Goal: Transaction & Acquisition: Download file/media

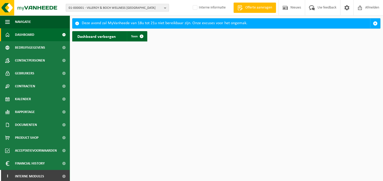
click at [165, 7] on b "button" at bounding box center [166, 7] width 5 height 7
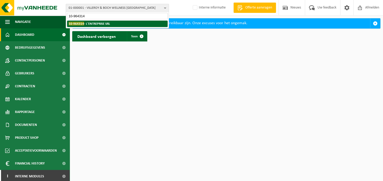
type input "10-964314"
click at [109, 25] on strong "10-964314 - L'ENTREPRISE SRL" at bounding box center [89, 24] width 41 height 4
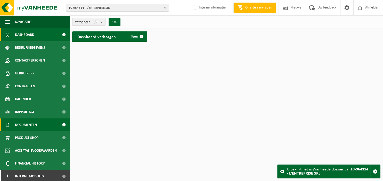
click at [24, 125] on span "Documenten" at bounding box center [26, 125] width 22 height 13
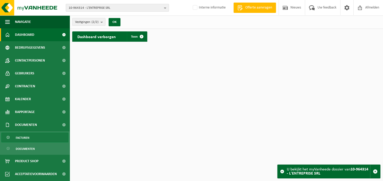
click at [27, 137] on span "Facturen" at bounding box center [23, 138] width 14 height 10
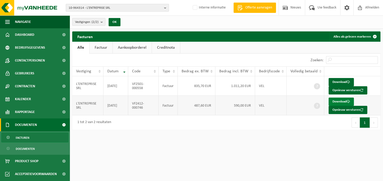
click at [341, 100] on link "Download" at bounding box center [340, 102] width 25 height 8
click at [342, 80] on link "Download" at bounding box center [340, 82] width 25 height 8
click at [165, 7] on b "button" at bounding box center [166, 7] width 5 height 7
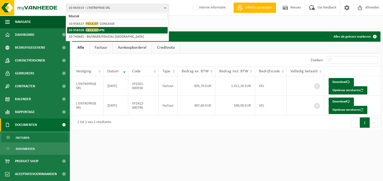
type input "fiduciat"
click at [104, 29] on strong "10-958328 - FIDUCIAT SPRL" at bounding box center [87, 30] width 36 height 4
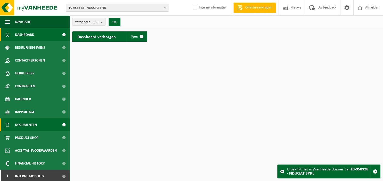
click at [38, 127] on link "Documenten" at bounding box center [35, 125] width 70 height 13
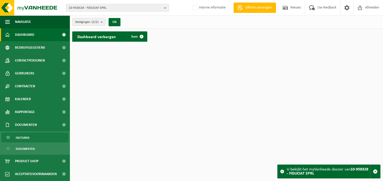
click at [36, 137] on link "Facturen" at bounding box center [34, 138] width 67 height 10
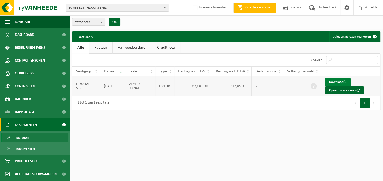
click at [335, 82] on link "Download" at bounding box center [337, 82] width 25 height 8
